Goal: Task Accomplishment & Management: Manage account settings

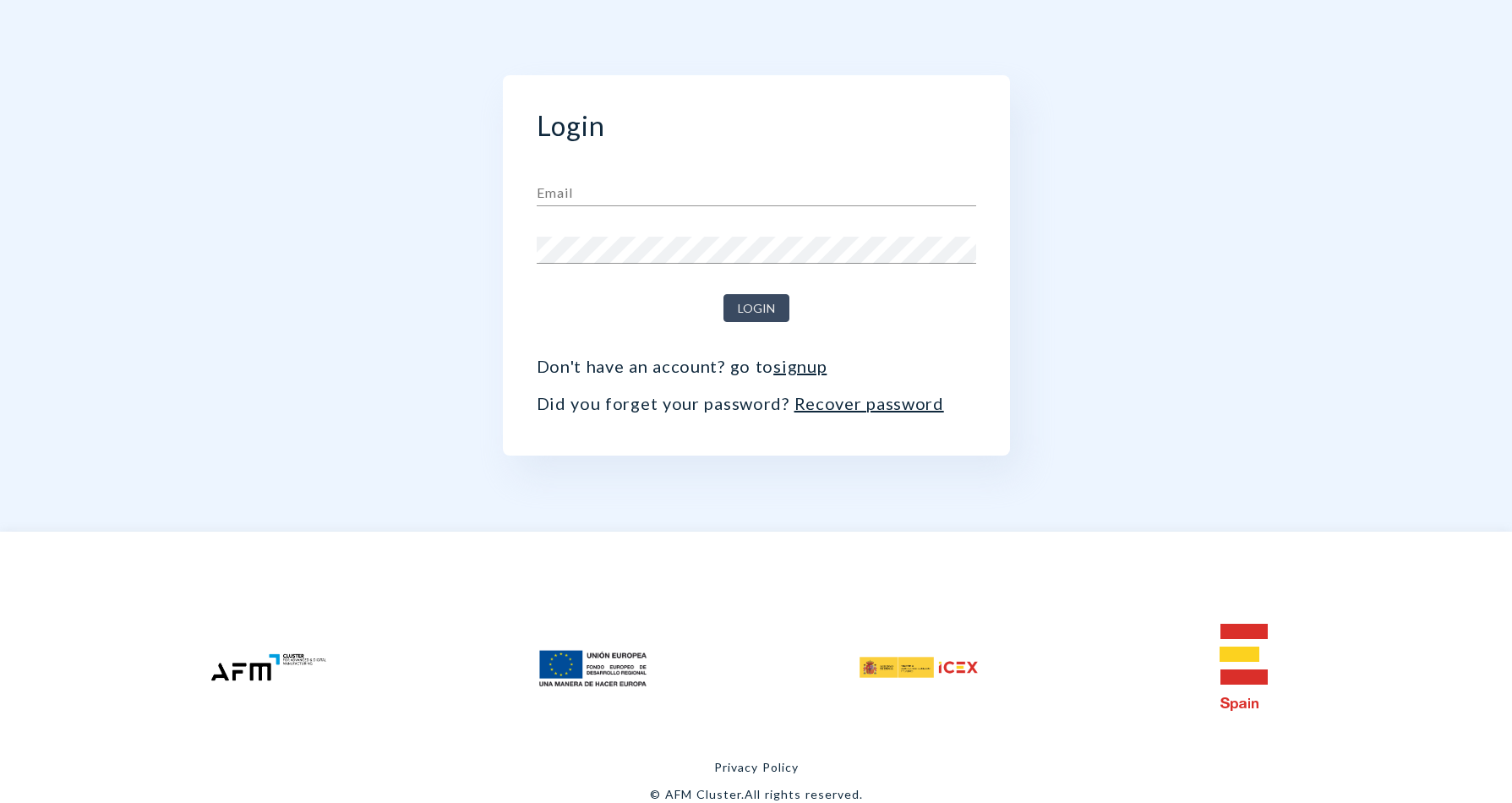
click at [750, 214] on form "Email Password Login Don't have an account? go to signup Did you forget your pa…" at bounding box center [756, 289] width 439 height 248
click at [749, 183] on input "text" at bounding box center [756, 193] width 439 height 27
click at [692, 191] on input "text" at bounding box center [756, 193] width 439 height 27
paste input "[EMAIL_ADDRESS][DOMAIN_NAME]"
type input "[EMAIL_ADDRESS][DOMAIN_NAME]"
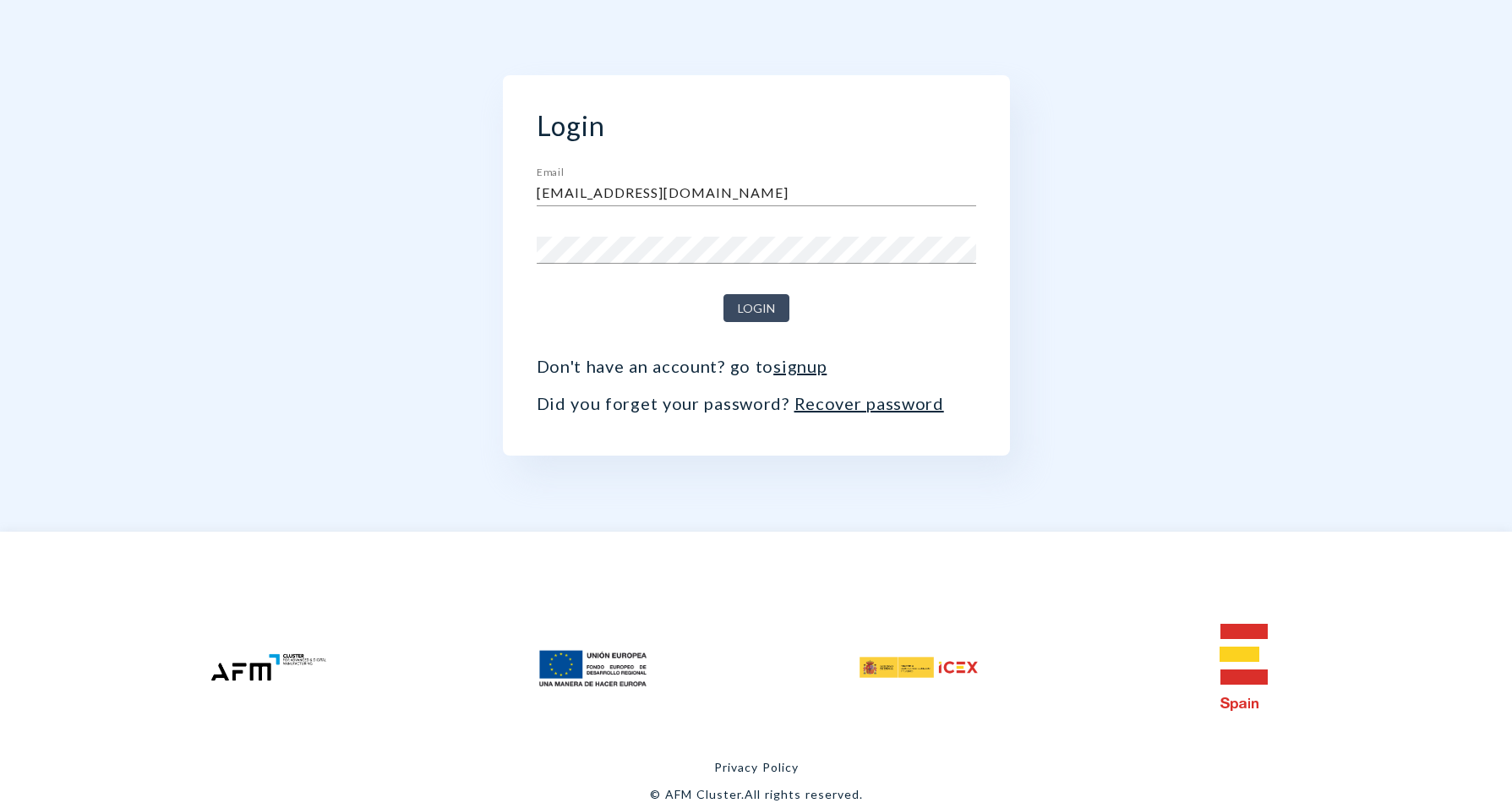
click at [830, 401] on link "Recover password" at bounding box center [869, 403] width 150 height 20
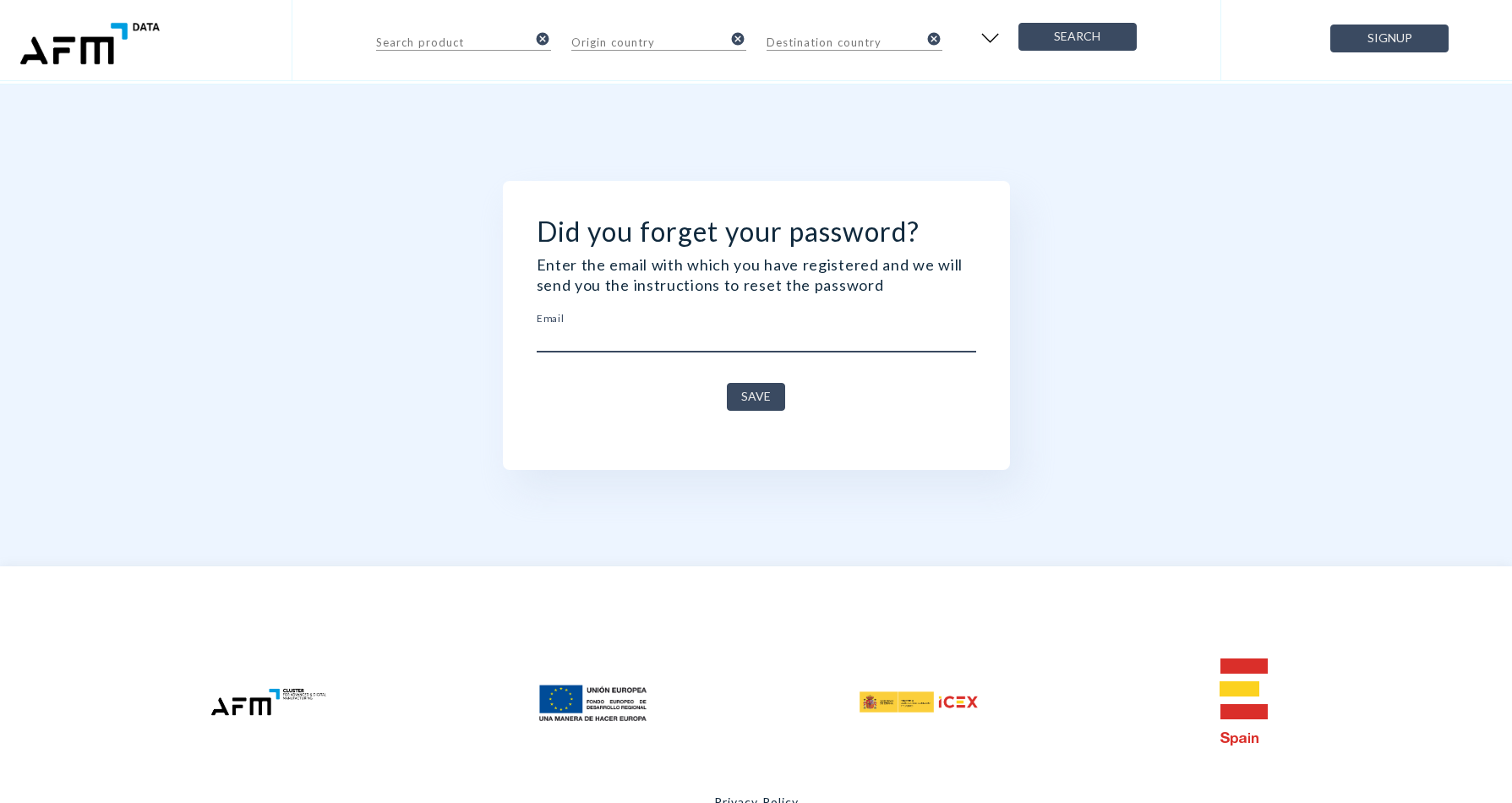
click at [742, 331] on input "text" at bounding box center [756, 339] width 439 height 27
paste input "[EMAIL_ADDRESS][DOMAIN_NAME]"
type input "[EMAIL_ADDRESS][DOMAIN_NAME]"
click at [766, 406] on span "Save" at bounding box center [756, 397] width 29 height 21
click at [764, 399] on span "Save" at bounding box center [756, 397] width 29 height 21
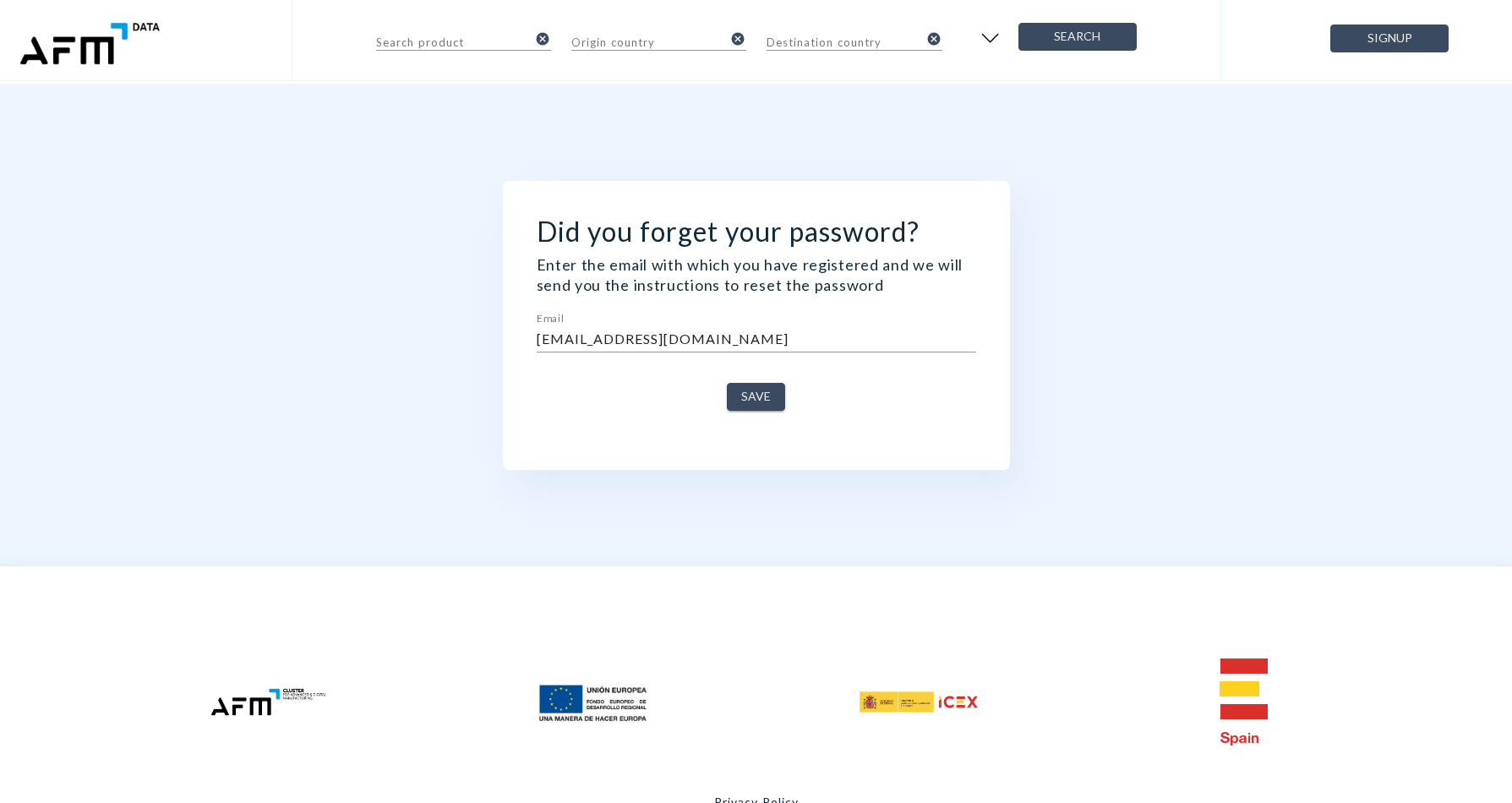
click at [748, 393] on span "Save" at bounding box center [756, 397] width 29 height 21
click at [749, 395] on span "Save" at bounding box center [756, 397] width 29 height 21
click at [709, 264] on p "Enter the email with which you have registered and we will send you the instruc…" at bounding box center [756, 275] width 439 height 41
click at [729, 276] on p "Enter the email with which you have registered and we will send you the instruc…" at bounding box center [756, 275] width 439 height 41
click at [745, 406] on span "Save" at bounding box center [756, 397] width 29 height 21
